Goal: Transaction & Acquisition: Purchase product/service

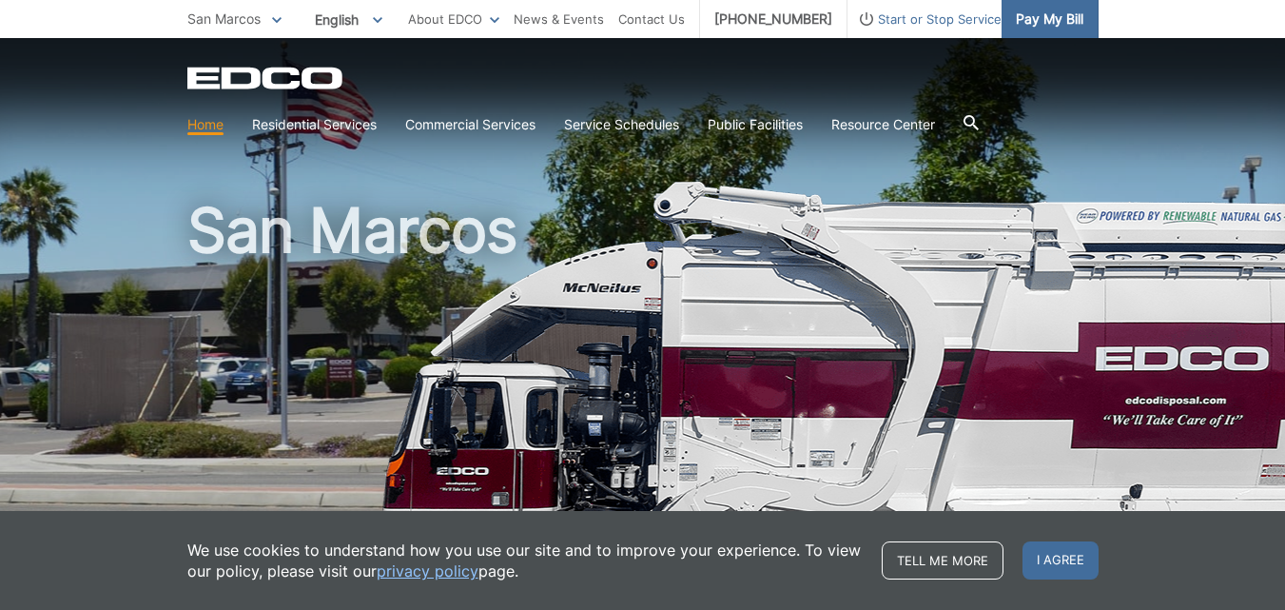
click at [1051, 19] on span "Pay My Bill" at bounding box center [1050, 19] width 68 height 21
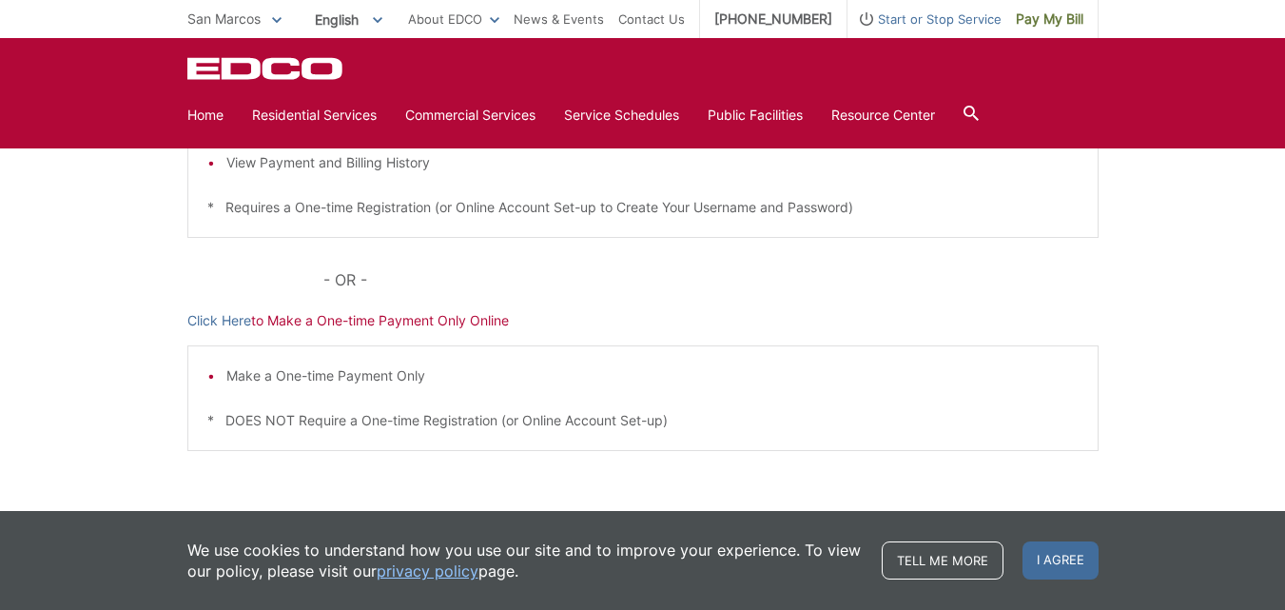
scroll to position [492, 0]
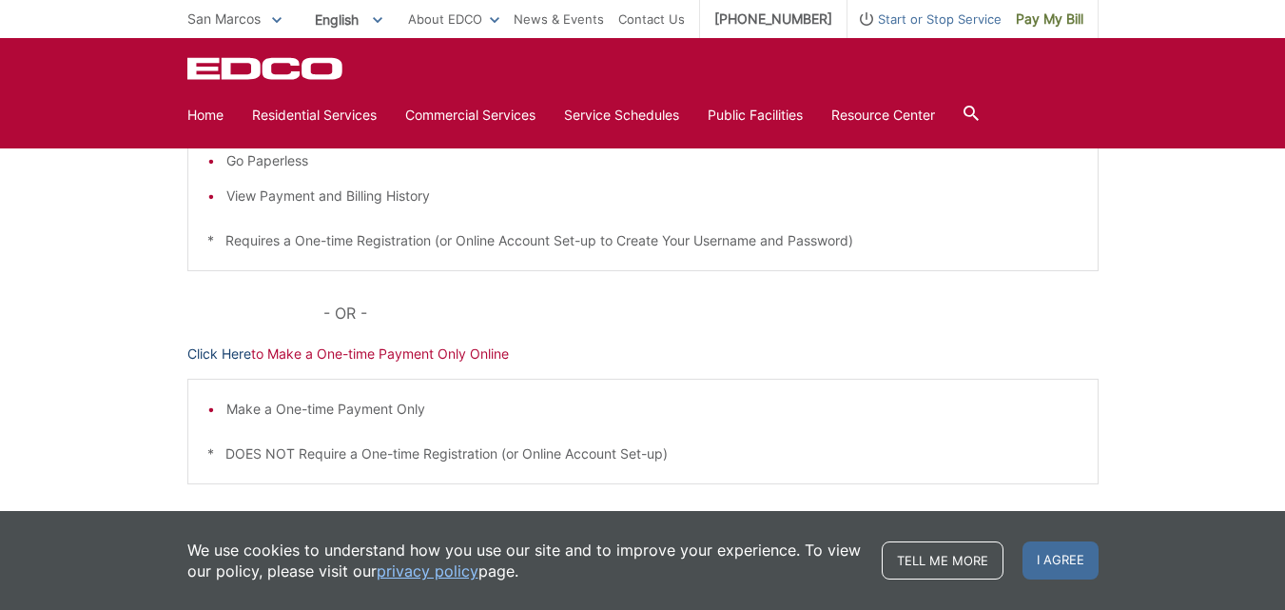
click at [197, 351] on link "Click Here" at bounding box center [219, 353] width 64 height 21
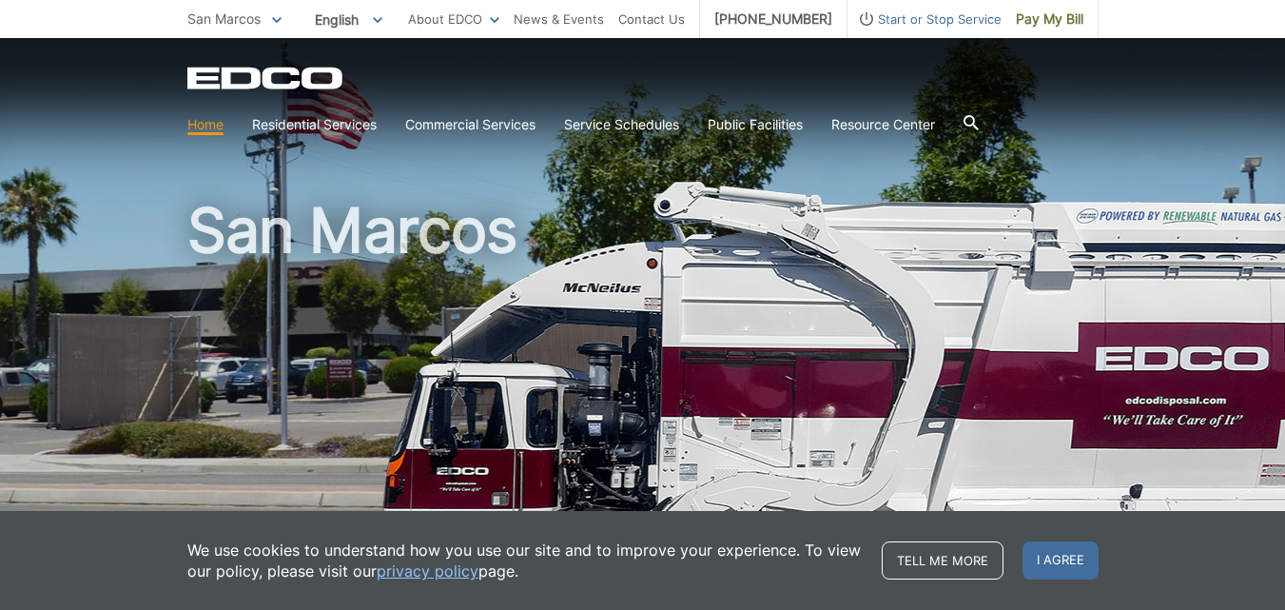
click at [1055, 564] on span "I agree" at bounding box center [1061, 560] width 76 height 38
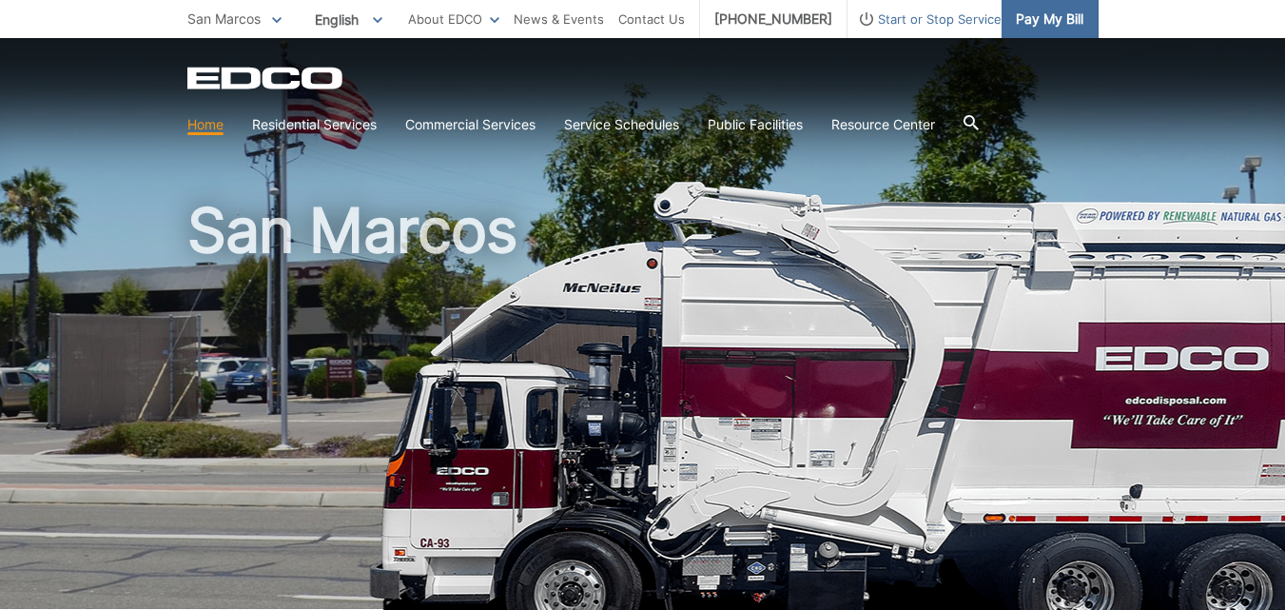
click at [1046, 26] on span "Pay My Bill" at bounding box center [1050, 19] width 68 height 21
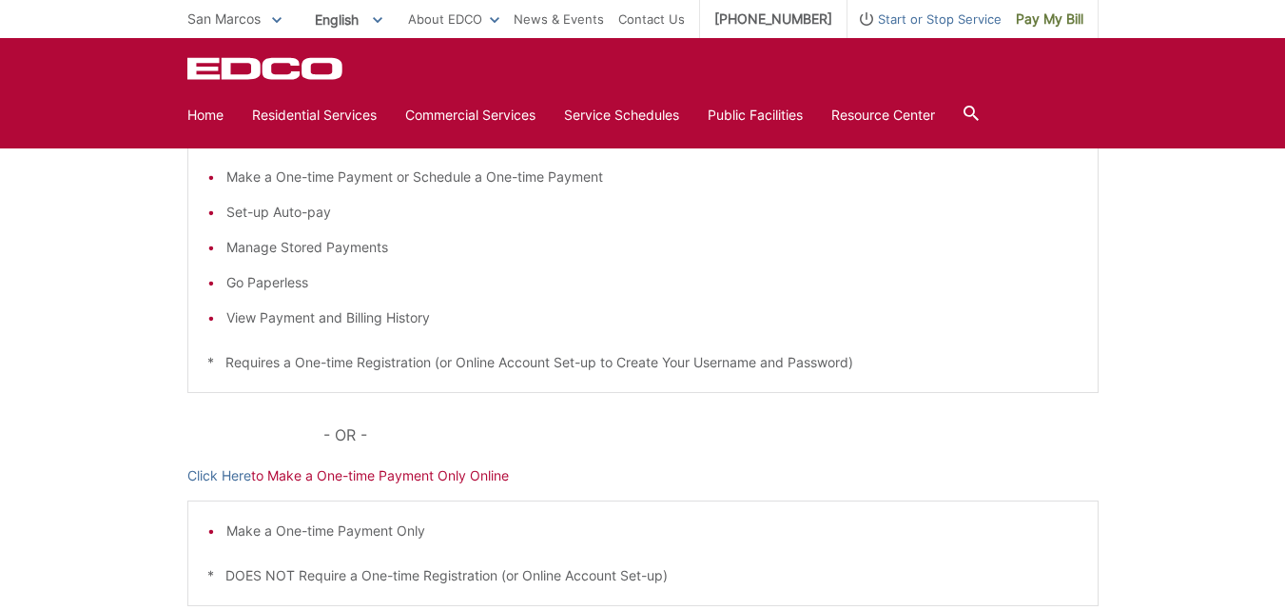
scroll to position [190, 0]
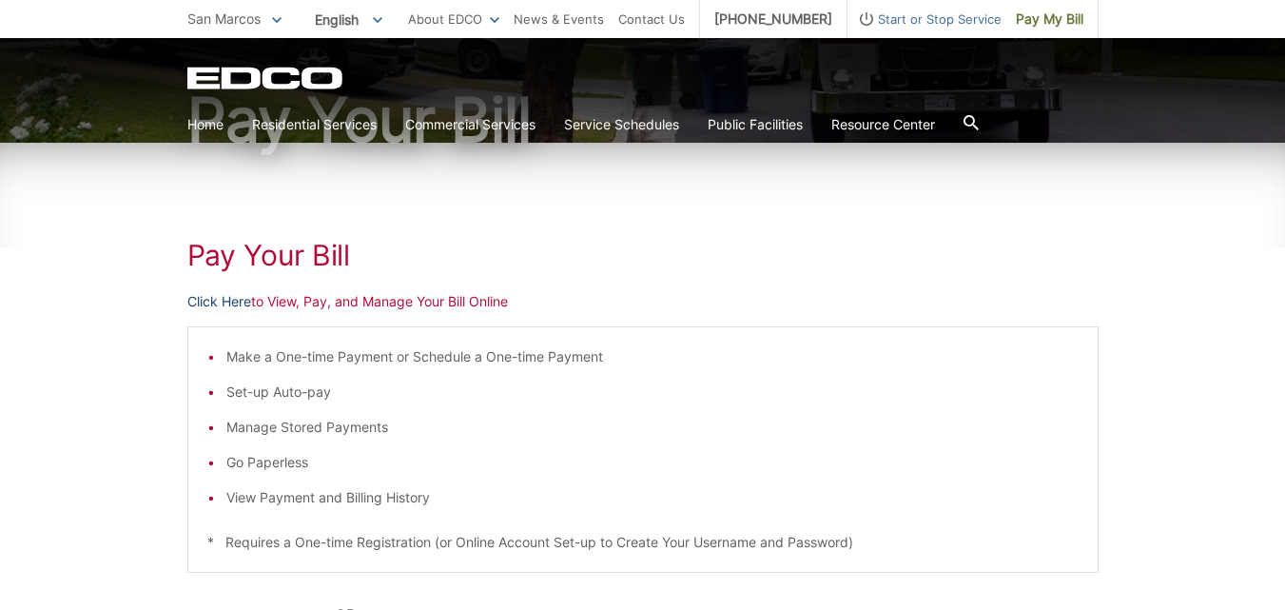
click at [243, 307] on link "Click Here" at bounding box center [219, 301] width 64 height 21
